Goal: Contribute content: Contribute content

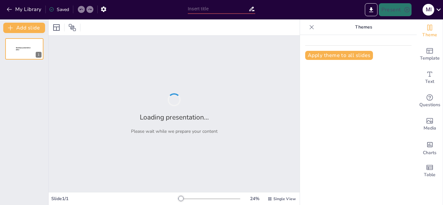
type input "La historia de la Ética: Los Sofistas y [PERSON_NAME]"
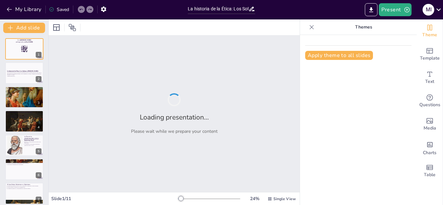
checkbox input "true"
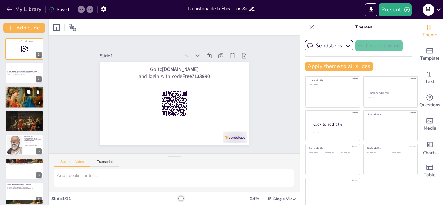
checkbox input "true"
click at [32, 96] on button at bounding box center [29, 92] width 8 height 8
type textarea "La democracia en [GEOGRAPHIC_DATA] fue un fenómeno revolucionario que permitió …"
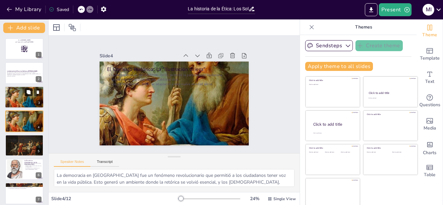
scroll to position [2, 0]
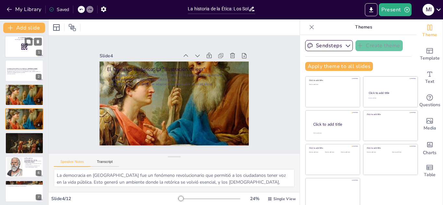
checkbox input "true"
click at [16, 47] on div at bounding box center [24, 47] width 39 height 22
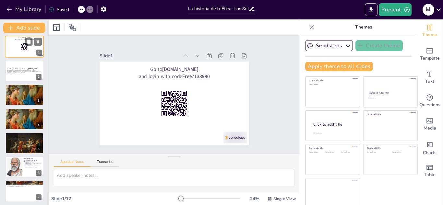
scroll to position [0, 0]
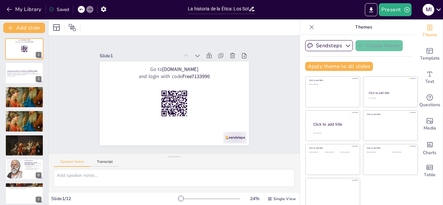
checkbox input "true"
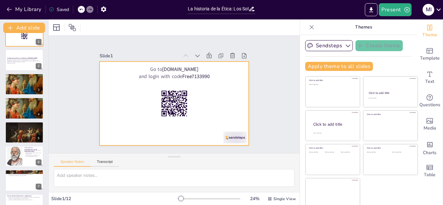
scroll to position [26, 0]
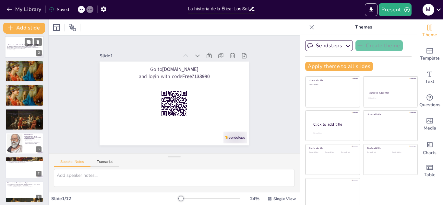
click at [16, 48] on p "Esta presentación explora la evolución del pensamiento ético en la antigua [GEO…" at bounding box center [24, 48] width 35 height 4
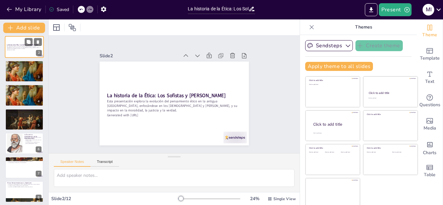
scroll to position [0, 0]
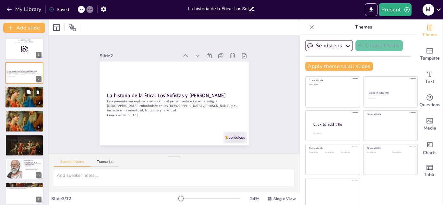
checkbox input "true"
click at [20, 94] on div at bounding box center [24, 97] width 39 height 35
type textarea "La democracia en [GEOGRAPHIC_DATA] fue un fenómeno revolucionario que permitió …"
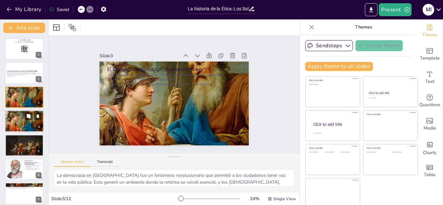
click at [17, 119] on div at bounding box center [24, 121] width 39 height 35
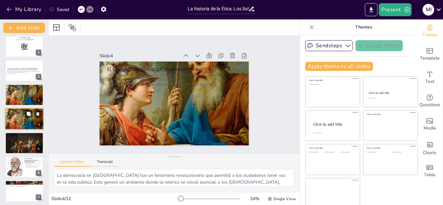
click at [17, 119] on div at bounding box center [24, 119] width 39 height 35
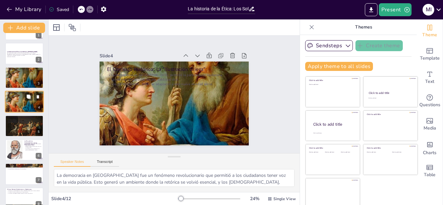
checkbox input "true"
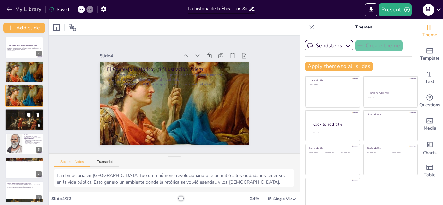
click at [19, 124] on div at bounding box center [24, 120] width 39 height 26
type textarea "Esta transición representa un cambio en la forma de entender el mundo, pasando …"
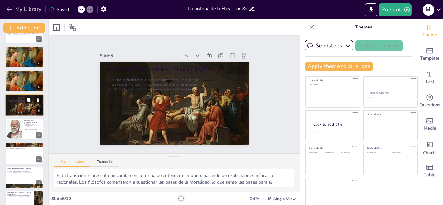
checkbox input "true"
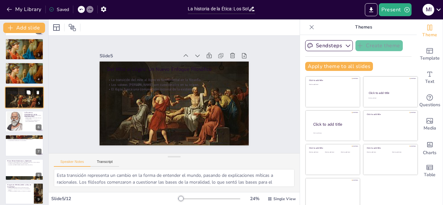
scroll to position [48, 0]
click at [19, 124] on div at bounding box center [14, 121] width 37 height 19
type textarea "El relativismo moral de los [DEMOGRAPHIC_DATA] sugiere que la moralidad no es u…"
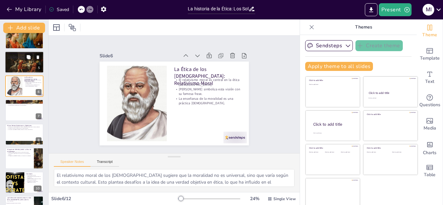
checkbox input "true"
click at [19, 124] on div "El Gran Debate: Relativismo vs. Objetivismo El debate entre [DEMOGRAPHIC_DATA] …" at bounding box center [24, 134] width 38 height 21
type textarea "Este debate no solo fue filosófico, sino que tuvo repercusiones en la sociedad.…"
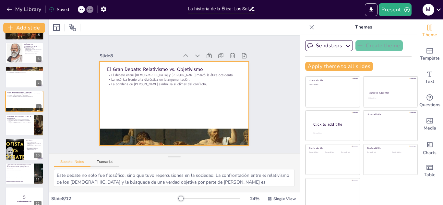
scroll to position [117, 0]
checkbox input "true"
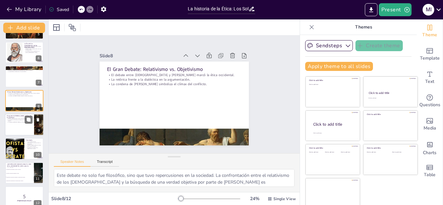
click at [12, 131] on div at bounding box center [24, 125] width 39 height 22
type textarea "La muerte de [PERSON_NAME] representa un cambio de paradigma en la ética. Al ac…"
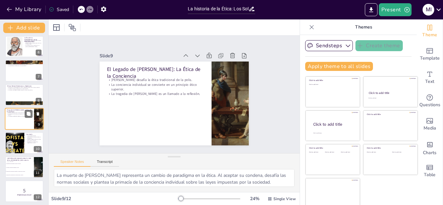
scroll to position [125, 0]
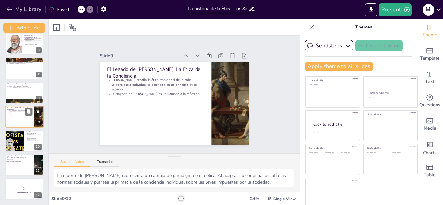
checkbox input "true"
click at [11, 140] on div at bounding box center [14, 141] width 39 height 22
type textarea "Los [DEMOGRAPHIC_DATA], a pesar de su relativismo, iniciaron un diálogo sobre l…"
checkbox input "true"
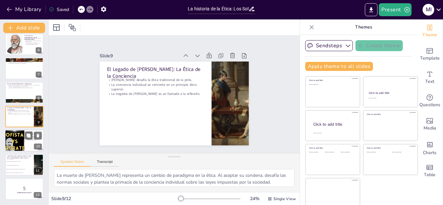
checkbox input "true"
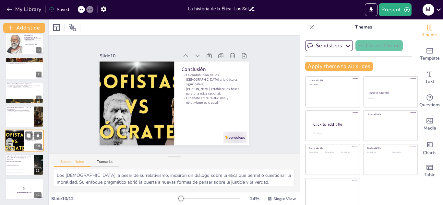
scroll to position [4, 0]
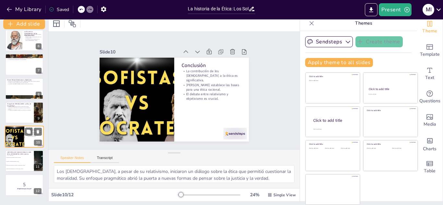
checkbox input "true"
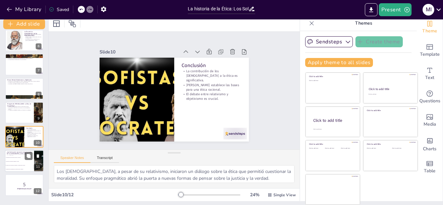
checkbox input "true"
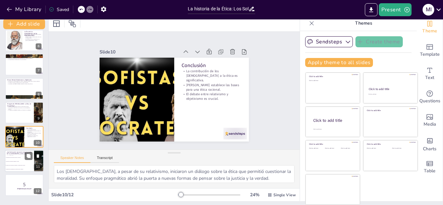
checkbox input "true"
click at [11, 161] on span "Creen que la moralidad es inmutable y eterna." at bounding box center [20, 161] width 28 height 1
type textarea "La respuesta correcta es la opción 3, ya que los [DEMOGRAPHIC_DATA] defendían q…"
checkbox input "true"
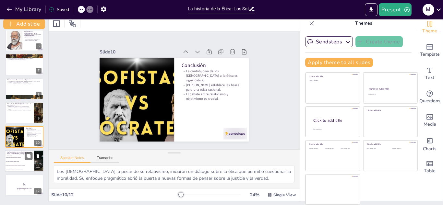
checkbox input "true"
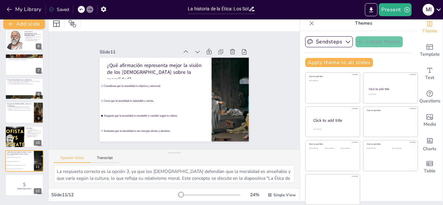
checkbox input "true"
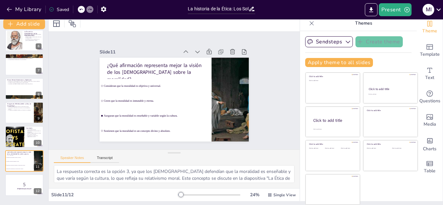
checkbox input "true"
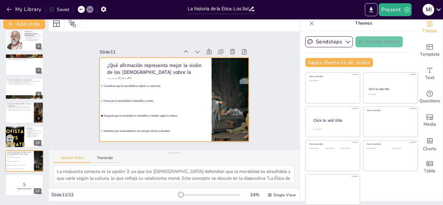
checkbox input "true"
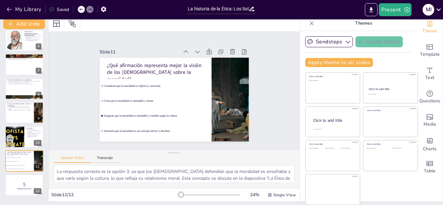
checkbox input "true"
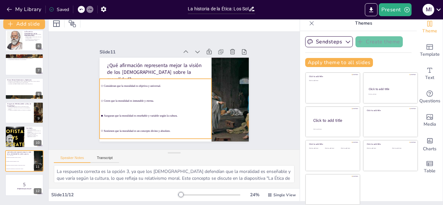
checkbox input "true"
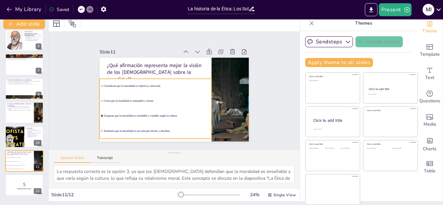
checkbox input "true"
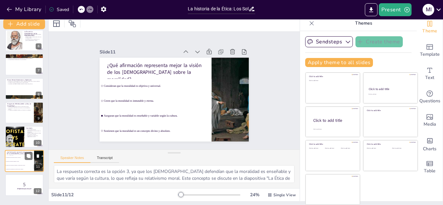
checkbox input "true"
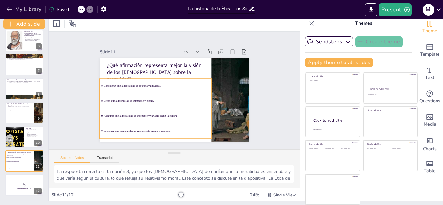
checkbox input "true"
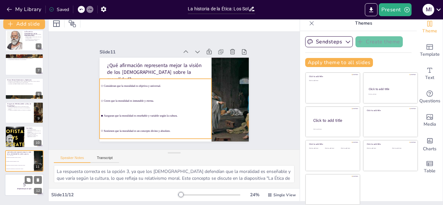
checkbox input "true"
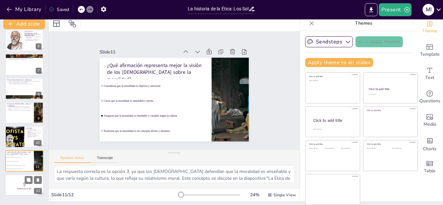
checkbox input "true"
click at [18, 185] on p "5" at bounding box center [24, 184] width 35 height 7
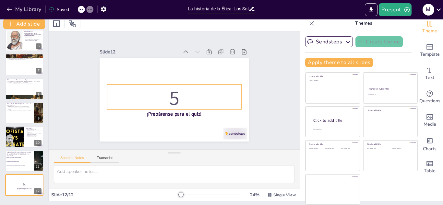
click at [169, 95] on p "5" at bounding box center [174, 98] width 134 height 28
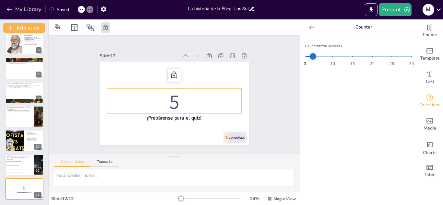
scroll to position [0, 0]
click at [262, 95] on div "Slide 1 Go to [DOMAIN_NAME] and login with code Free7133990 Slide 2 La historia…" at bounding box center [174, 95] width 186 height 102
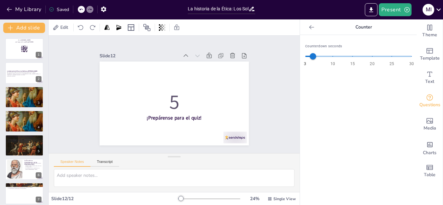
checkbox input "true"
